Goal: Find specific page/section: Find specific page/section

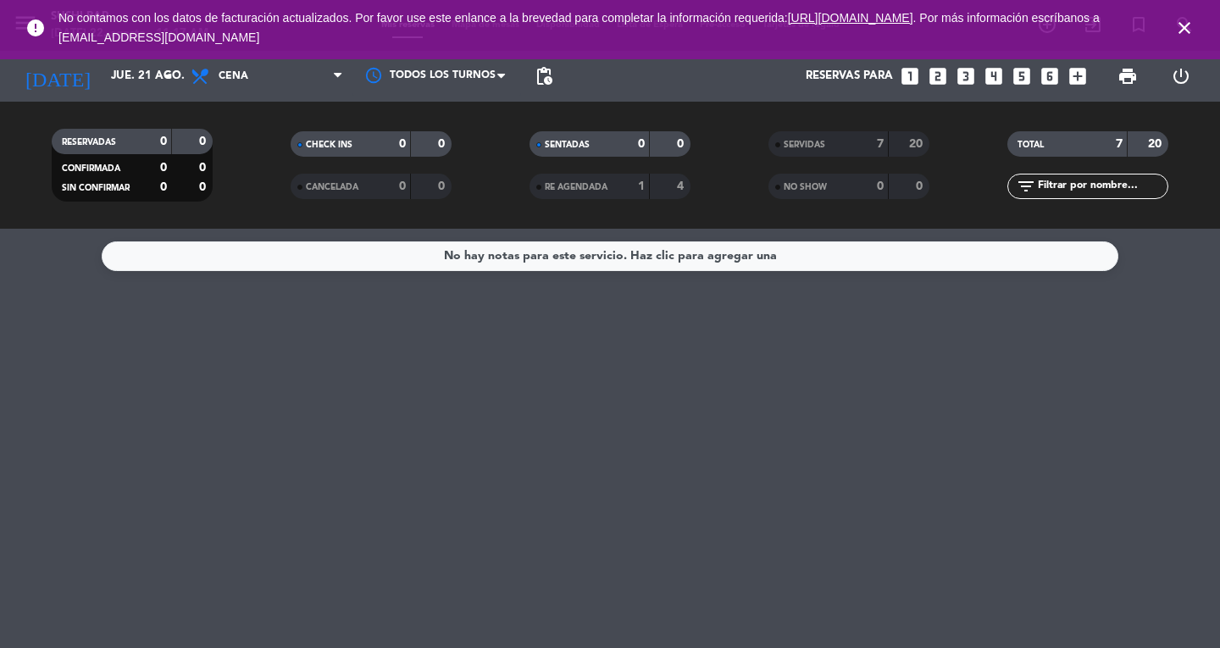
click at [1188, 25] on icon "close" at bounding box center [1184, 28] width 20 height 20
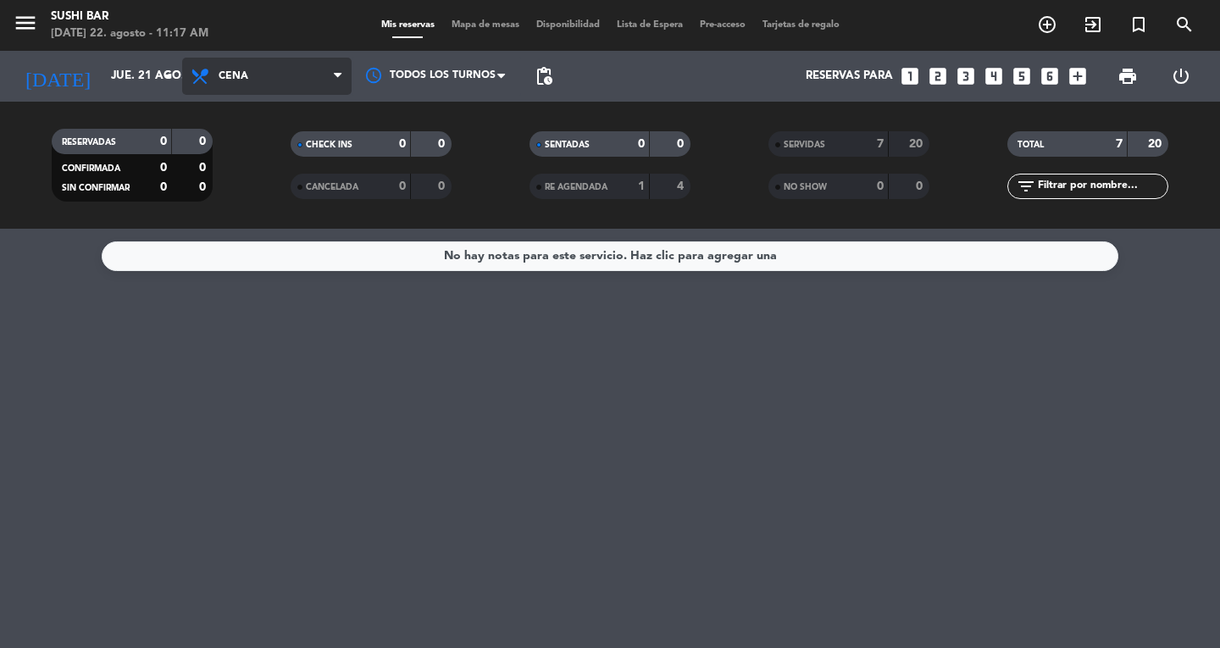
click at [317, 69] on span "Cena" at bounding box center [266, 76] width 169 height 37
click at [324, 147] on div "menu SUSHI BAR [DATE] 22. agosto - 11:17 AM Mis reservas Mapa de mesas Disponib…" at bounding box center [610, 114] width 1220 height 229
click at [47, 21] on span "menu" at bounding box center [32, 26] width 38 height 40
click at [27, 21] on icon "menu" at bounding box center [25, 22] width 25 height 25
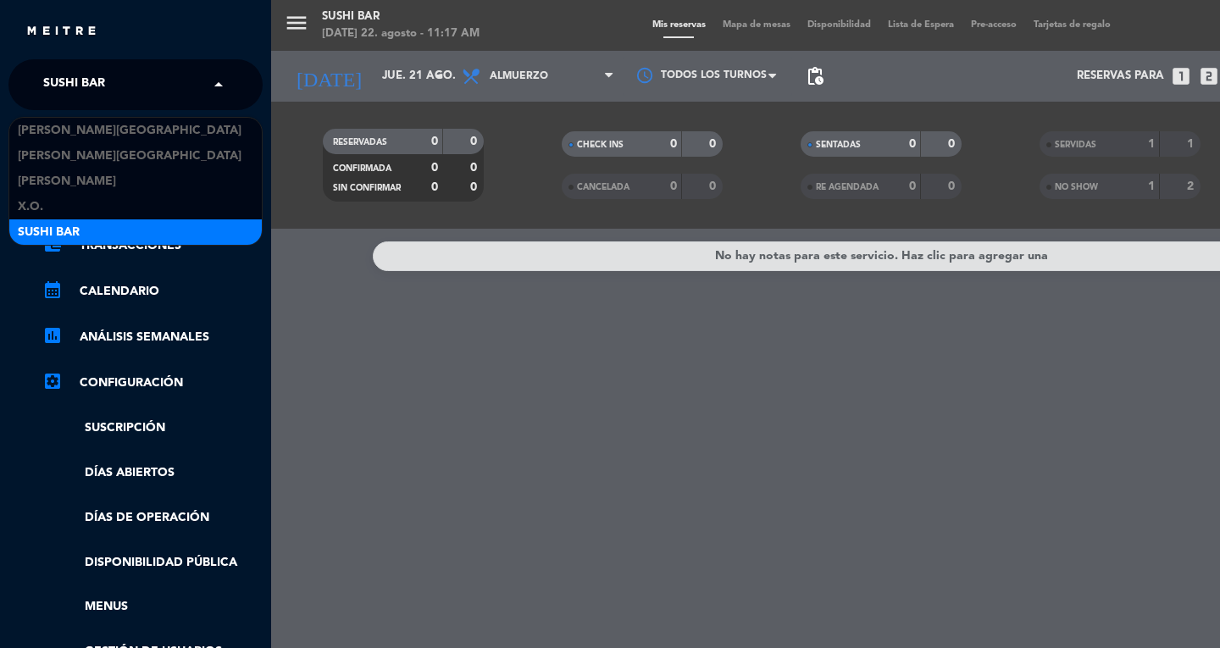
click at [210, 84] on span at bounding box center [222, 85] width 29 height 36
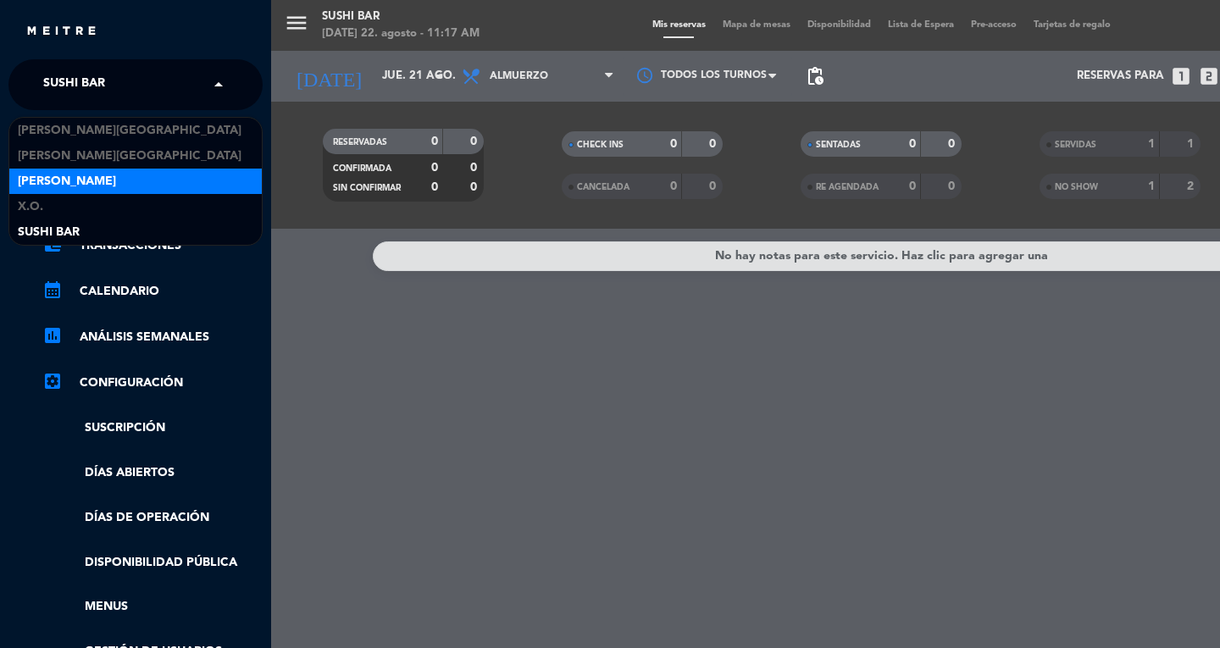
click at [158, 177] on div "[PERSON_NAME]" at bounding box center [135, 181] width 252 height 25
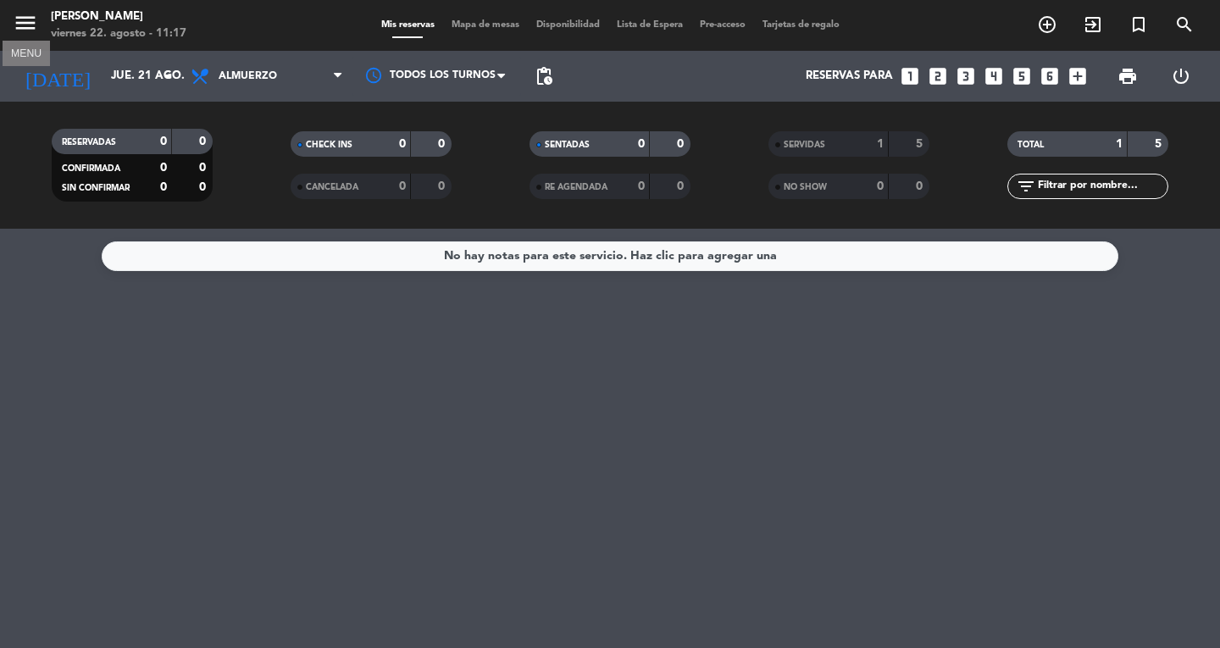
click at [23, 25] on icon "menu" at bounding box center [25, 22] width 25 height 25
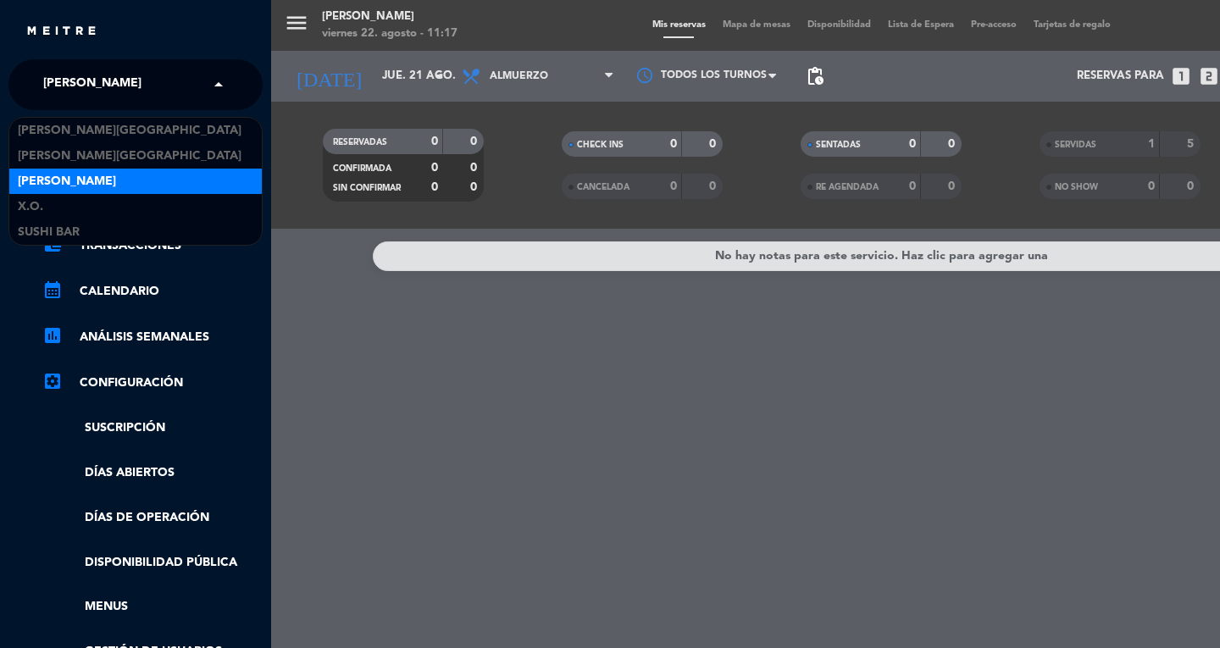
click at [212, 77] on span at bounding box center [222, 85] width 29 height 36
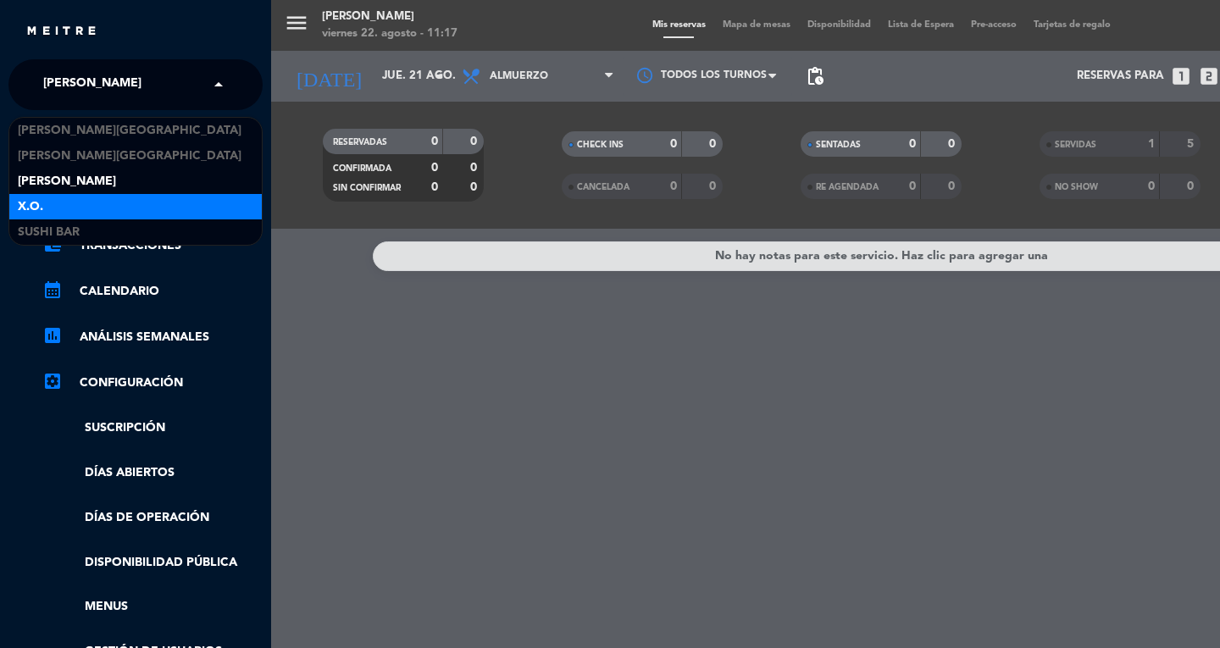
click at [86, 200] on div "X.O." at bounding box center [135, 206] width 252 height 25
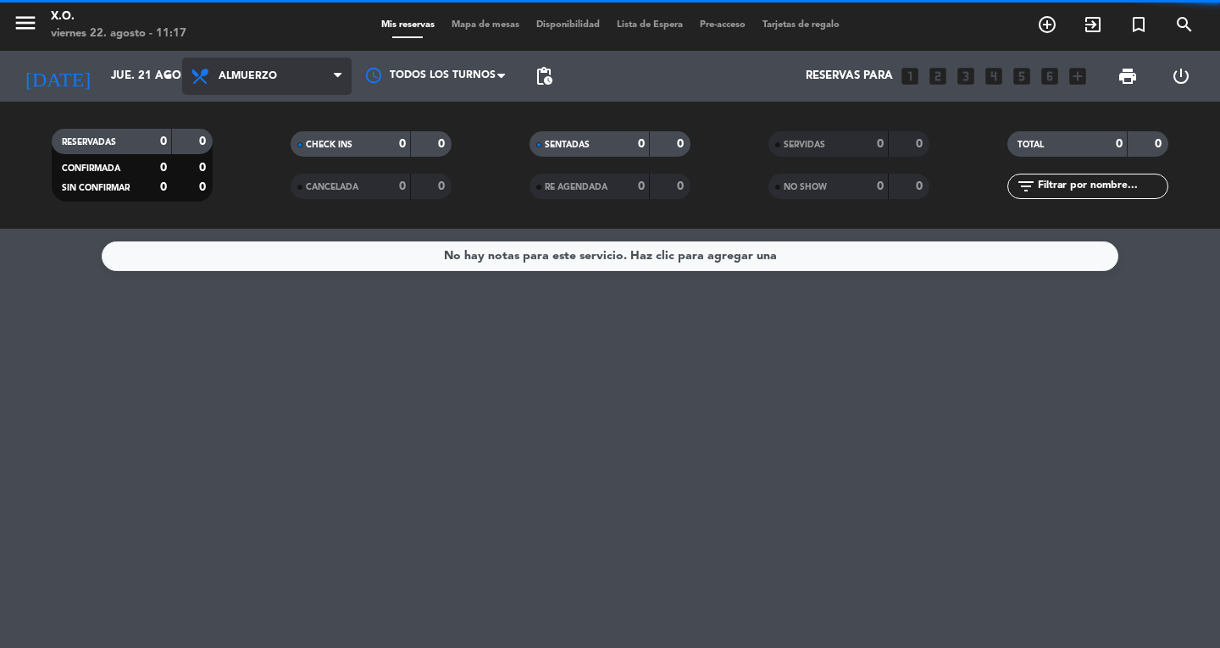
click at [338, 76] on icon at bounding box center [338, 76] width 8 height 14
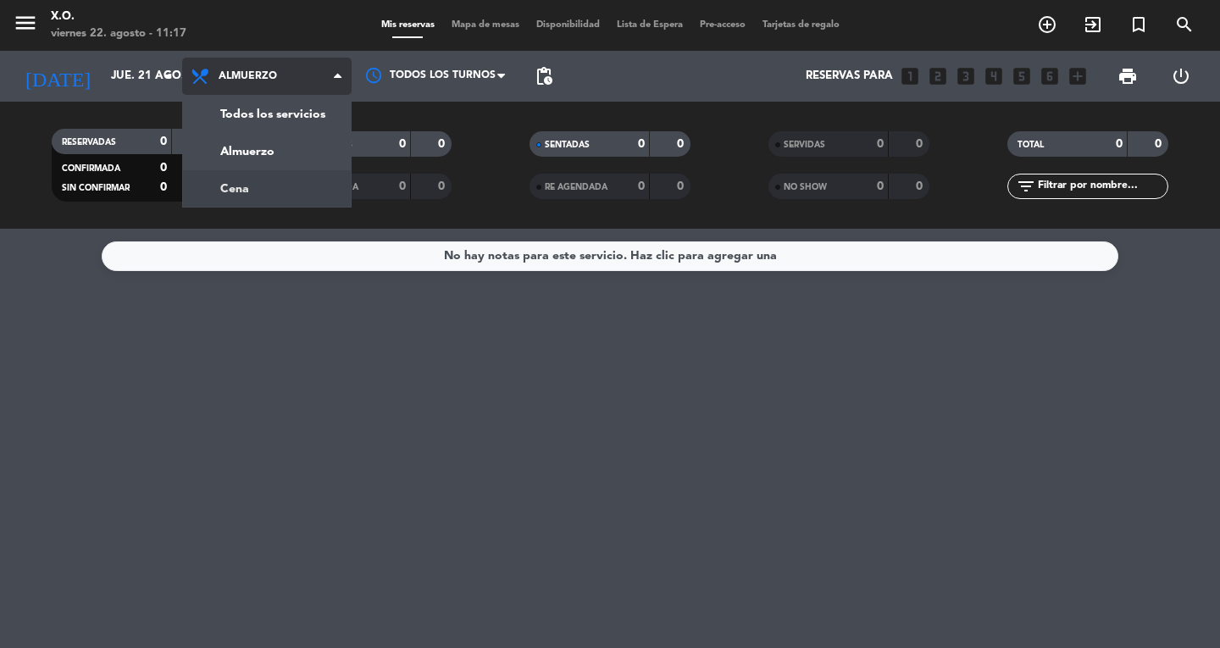
click at [324, 199] on div "menu X.O. [DATE] 22. agosto - 11:17 Mis reservas Mapa de mesas Disponibilidad L…" at bounding box center [610, 114] width 1220 height 229
